Goal: Task Accomplishment & Management: Use online tool/utility

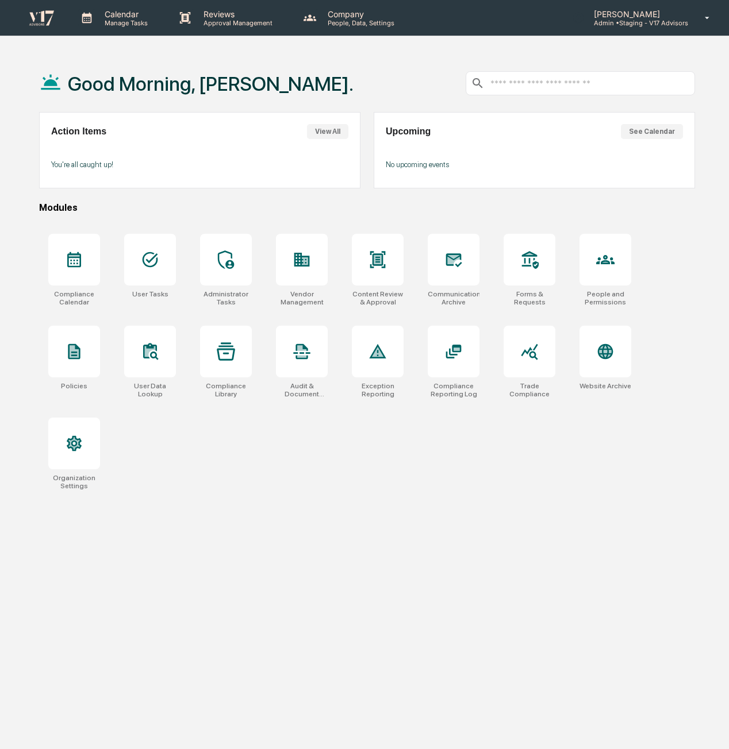
click at [694, 20] on div "[PERSON_NAME] Admin • Staging - V17 Advisors" at bounding box center [644, 18] width 168 height 36
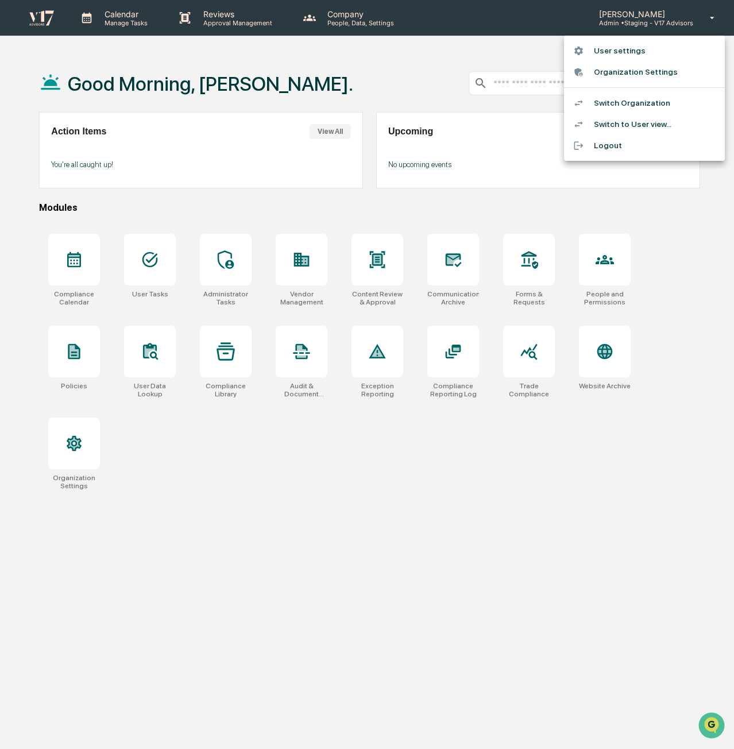
click at [171, 264] on div at bounding box center [367, 374] width 734 height 749
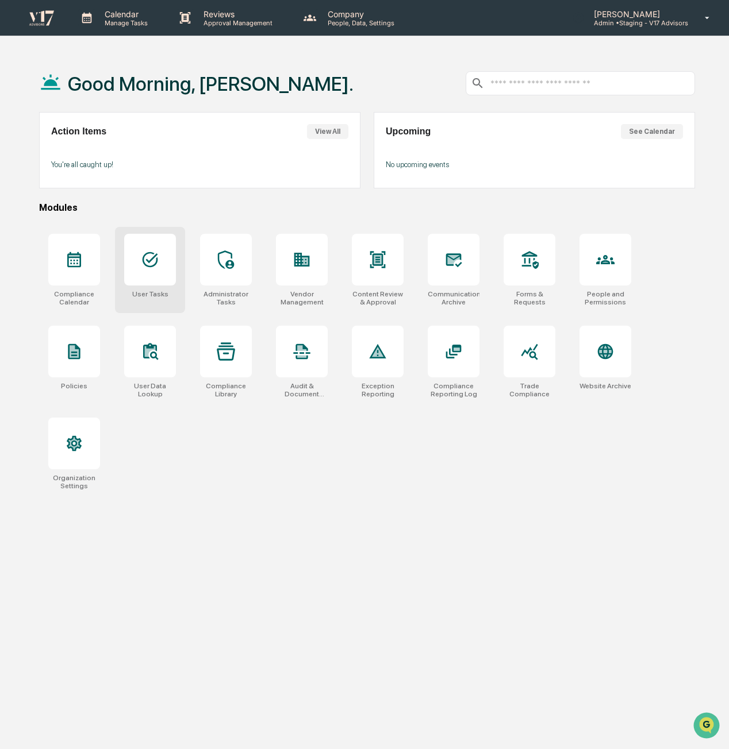
click at [165, 263] on div at bounding box center [150, 260] width 52 height 52
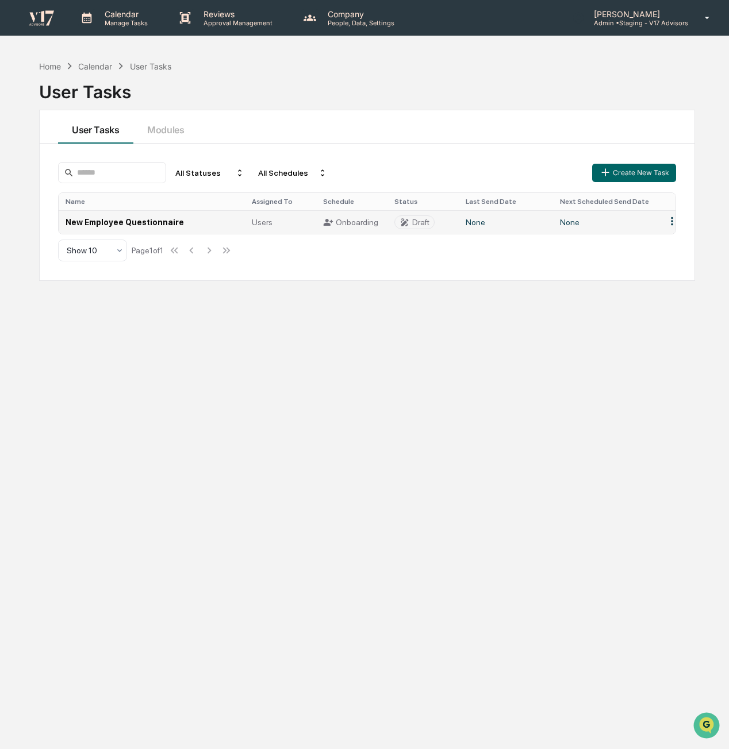
click at [128, 215] on td "New Employee Questionnaire" at bounding box center [152, 222] width 186 height 24
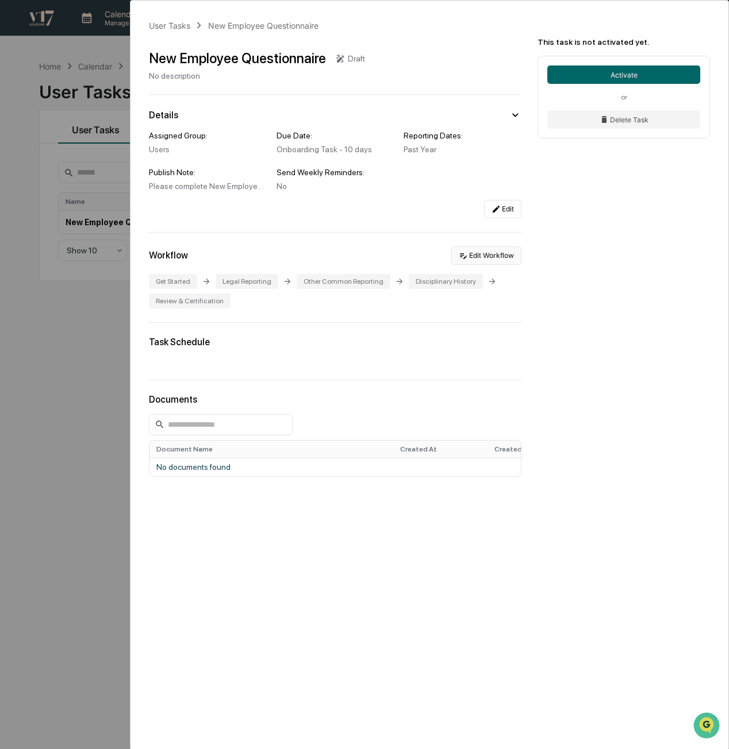
click at [503, 258] on button "Edit Workflow" at bounding box center [486, 256] width 70 height 18
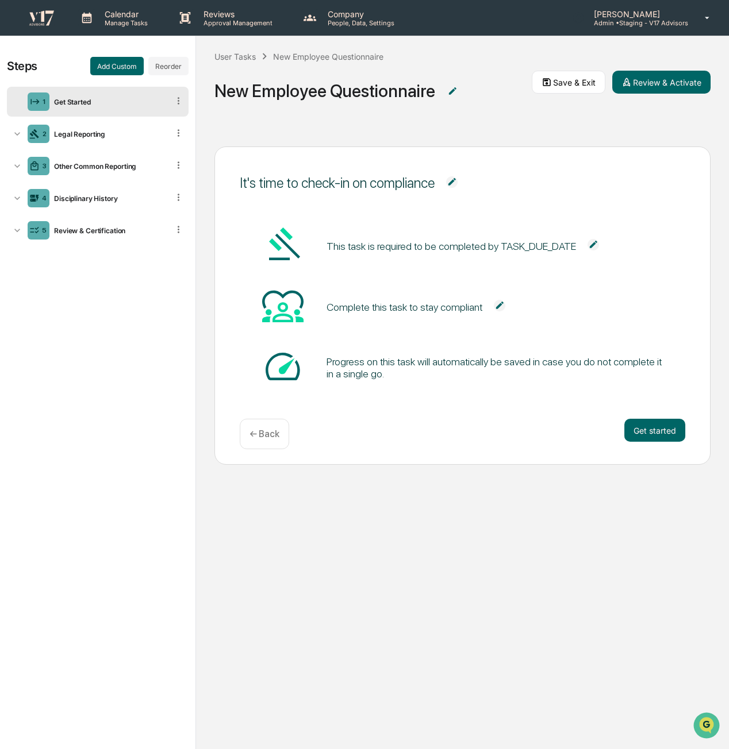
click at [32, 12] on img at bounding box center [42, 17] width 28 height 17
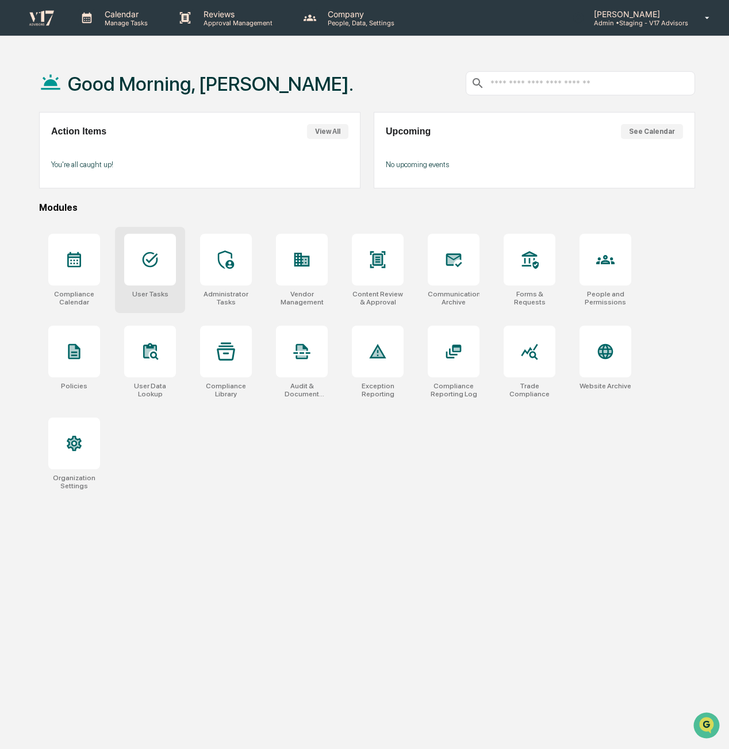
click at [158, 257] on icon at bounding box center [150, 260] width 18 height 18
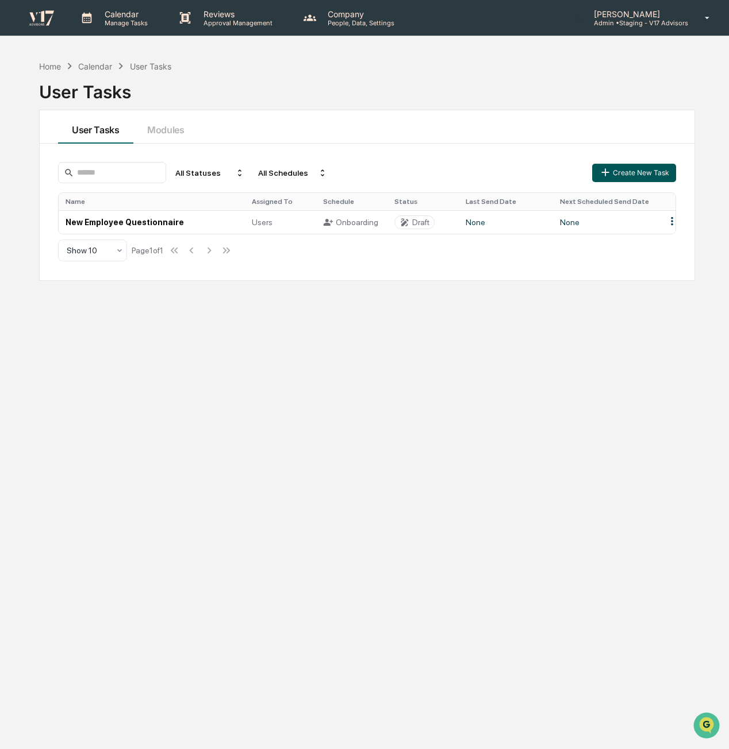
click at [637, 176] on button "Create New Task" at bounding box center [634, 173] width 84 height 18
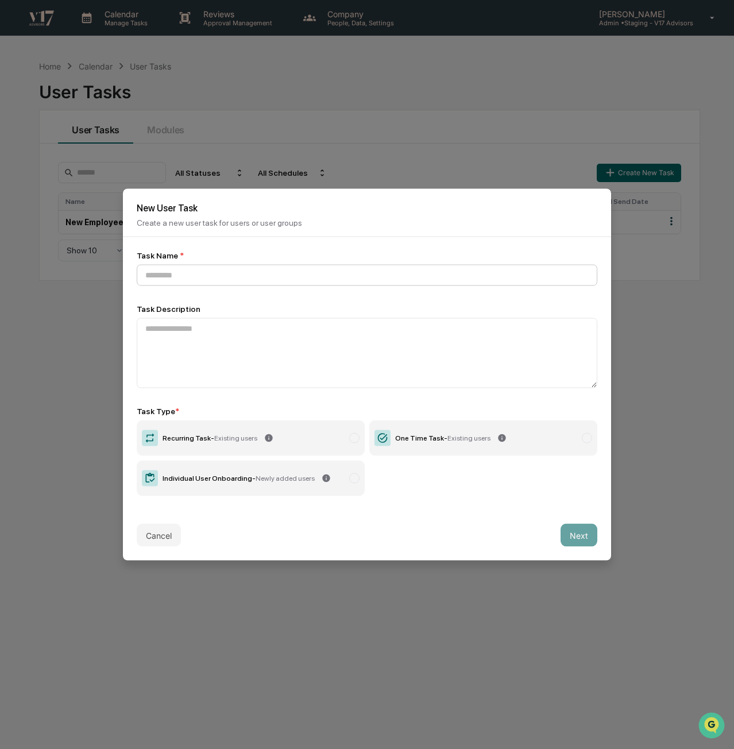
click at [398, 277] on input at bounding box center [367, 275] width 461 height 21
click at [347, 272] on input at bounding box center [367, 275] width 461 height 21
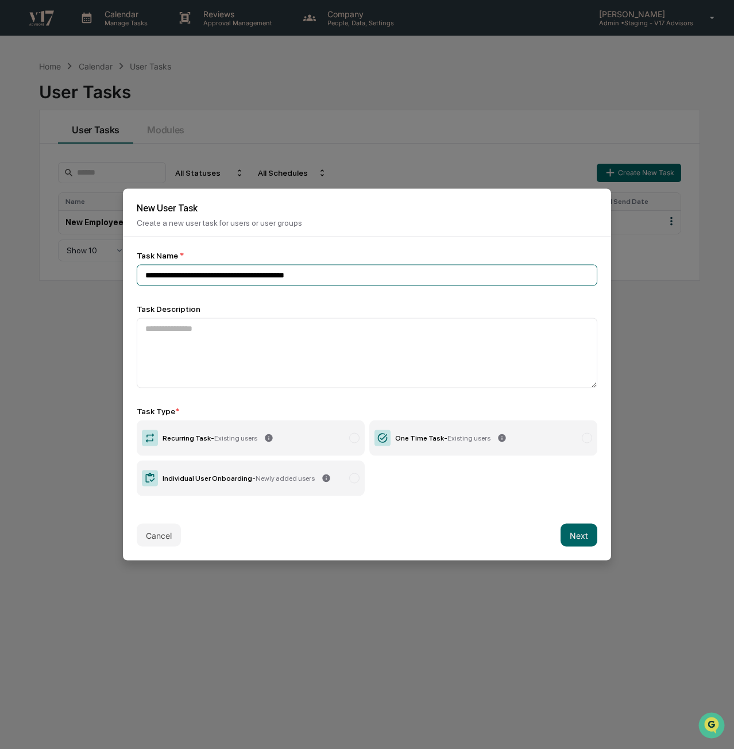
type input "**********"
click at [359, 252] on div "Task Name *" at bounding box center [367, 255] width 461 height 9
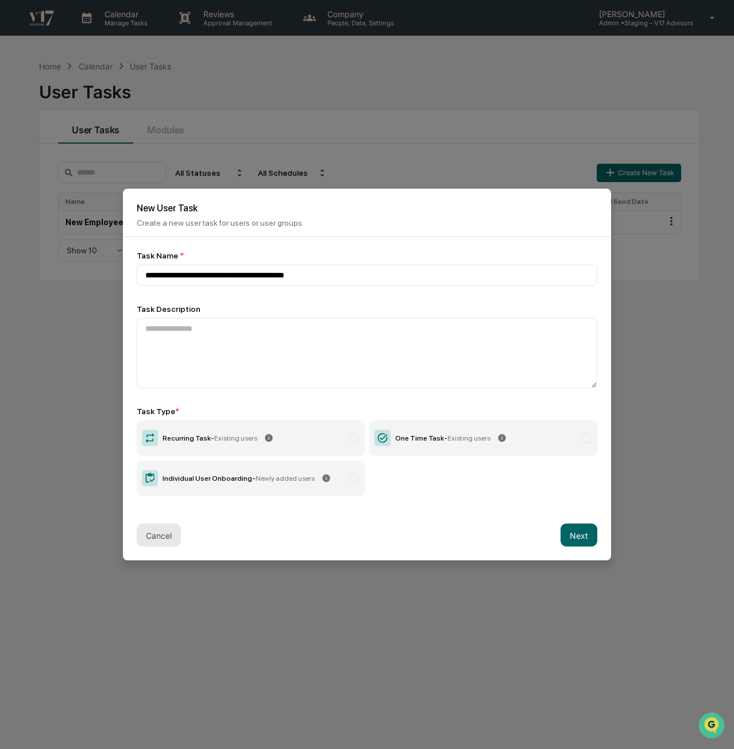
click at [172, 534] on button "Cancel" at bounding box center [159, 535] width 44 height 23
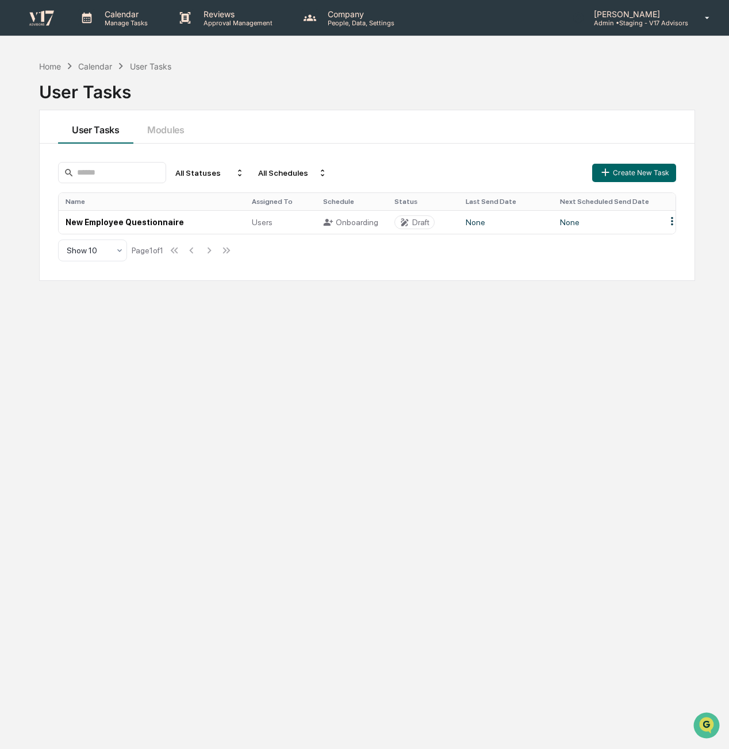
click at [618, 19] on p "Admin • Staging - V17 Advisors" at bounding box center [635, 23] width 103 height 8
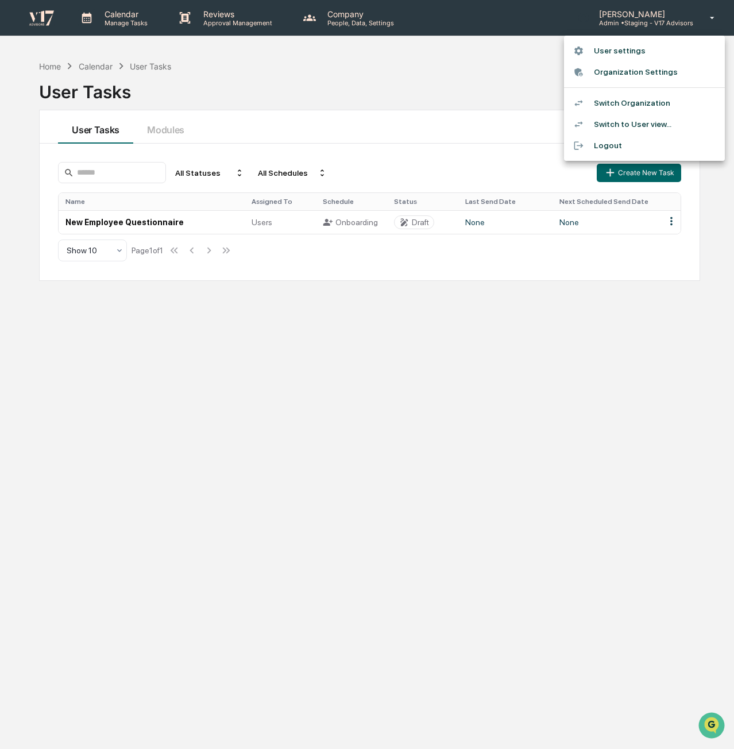
click at [659, 101] on li "Switch Organization" at bounding box center [644, 103] width 161 height 21
